Goal: Task Accomplishment & Management: Manage account settings

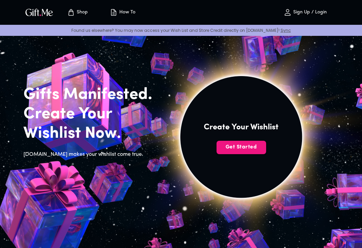
click at [250, 147] on span "Get Started" at bounding box center [242, 147] width 50 height 7
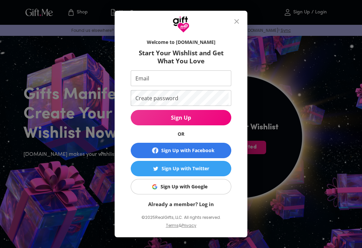
click at [200, 187] on div "Sign Up with Google" at bounding box center [184, 186] width 47 height 7
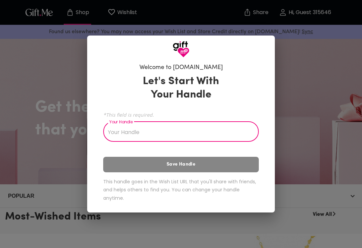
click at [235, 125] on input "Your Handle" at bounding box center [177, 132] width 148 height 19
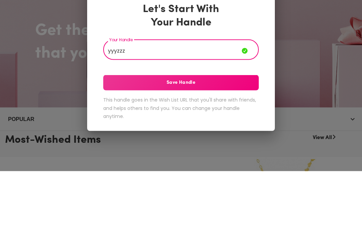
type input "yyyzzz"
click at [224, 152] on button "Save Handle" at bounding box center [181, 159] width 156 height 15
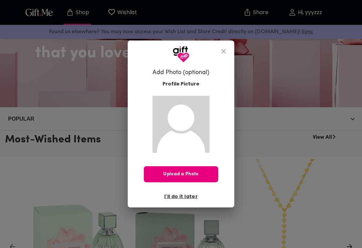
click at [184, 195] on span "I'll do it later" at bounding box center [181, 196] width 34 height 7
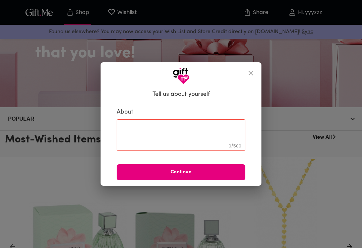
click at [253, 72] on icon "close" at bounding box center [251, 73] width 8 height 8
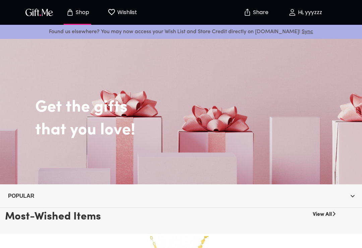
click at [139, 15] on span "Wishlist 0" at bounding box center [122, 12] width 37 height 9
